Goal: Check status: Check status

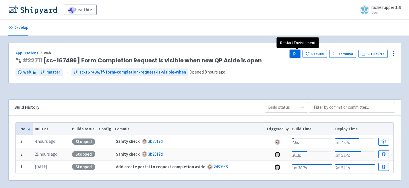
click at [295, 54] on icon "button" at bounding box center [295, 54] width 4 height 4
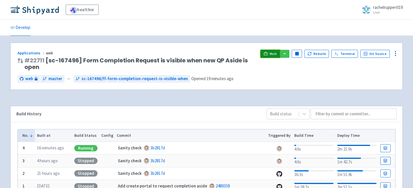
click at [275, 54] on span "Visit" at bounding box center [273, 54] width 7 height 5
click at [272, 52] on span "Visit" at bounding box center [273, 54] width 7 height 5
